Goal: Find specific page/section: Find specific page/section

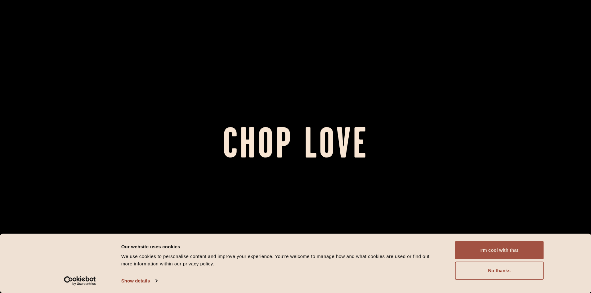
click at [508, 249] on button "I'm cool with that" at bounding box center [499, 250] width 89 height 18
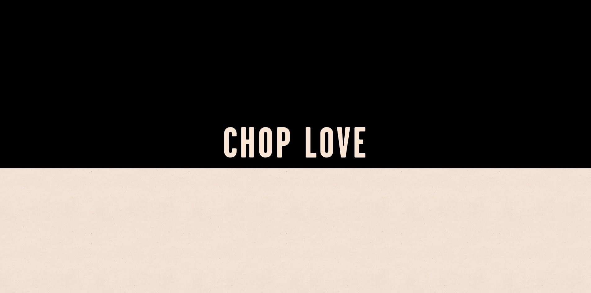
scroll to position [186, 0]
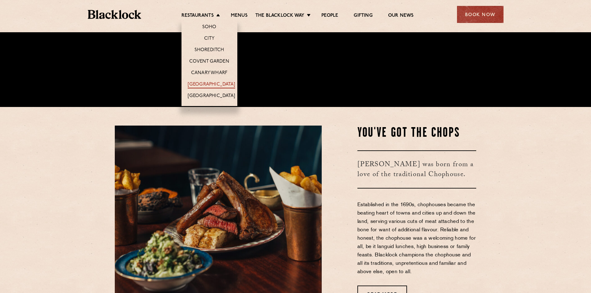
click at [207, 84] on link "[GEOGRAPHIC_DATA]" at bounding box center [211, 85] width 47 height 7
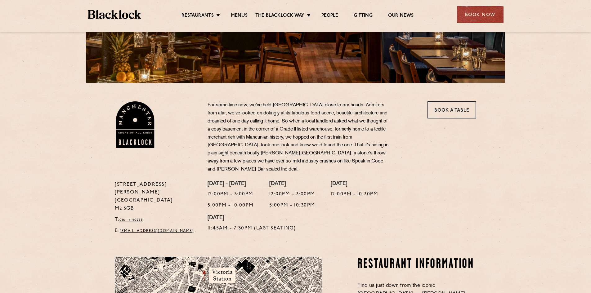
scroll to position [155, 0]
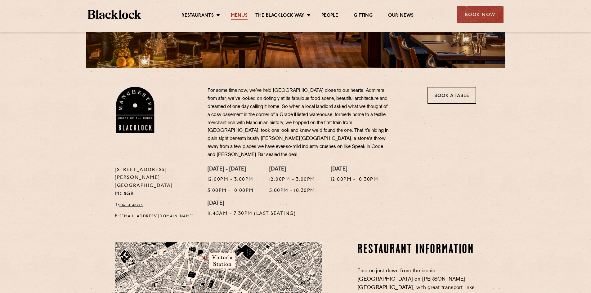
click at [233, 14] on link "Menus" at bounding box center [239, 16] width 17 height 7
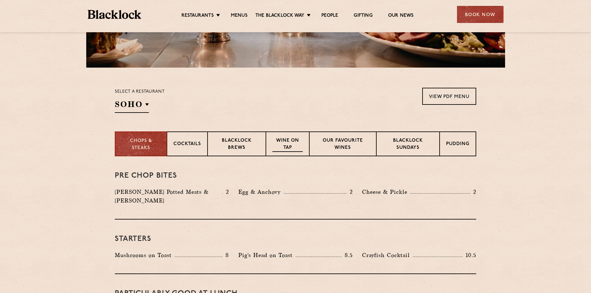
scroll to position [186, 0]
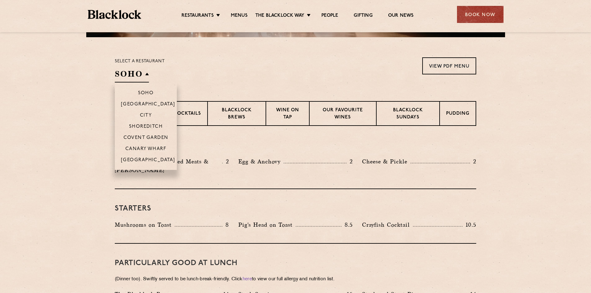
click at [145, 73] on h2 "SOHO" at bounding box center [132, 76] width 34 height 14
click at [147, 158] on li "[GEOGRAPHIC_DATA]" at bounding box center [146, 162] width 62 height 16
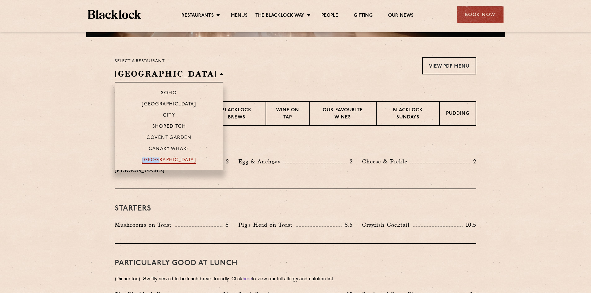
click at [152, 161] on p "[GEOGRAPHIC_DATA]" at bounding box center [169, 161] width 54 height 6
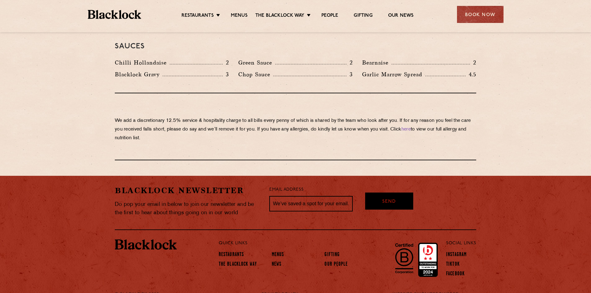
scroll to position [839, 0]
